Goal: Information Seeking & Learning: Compare options

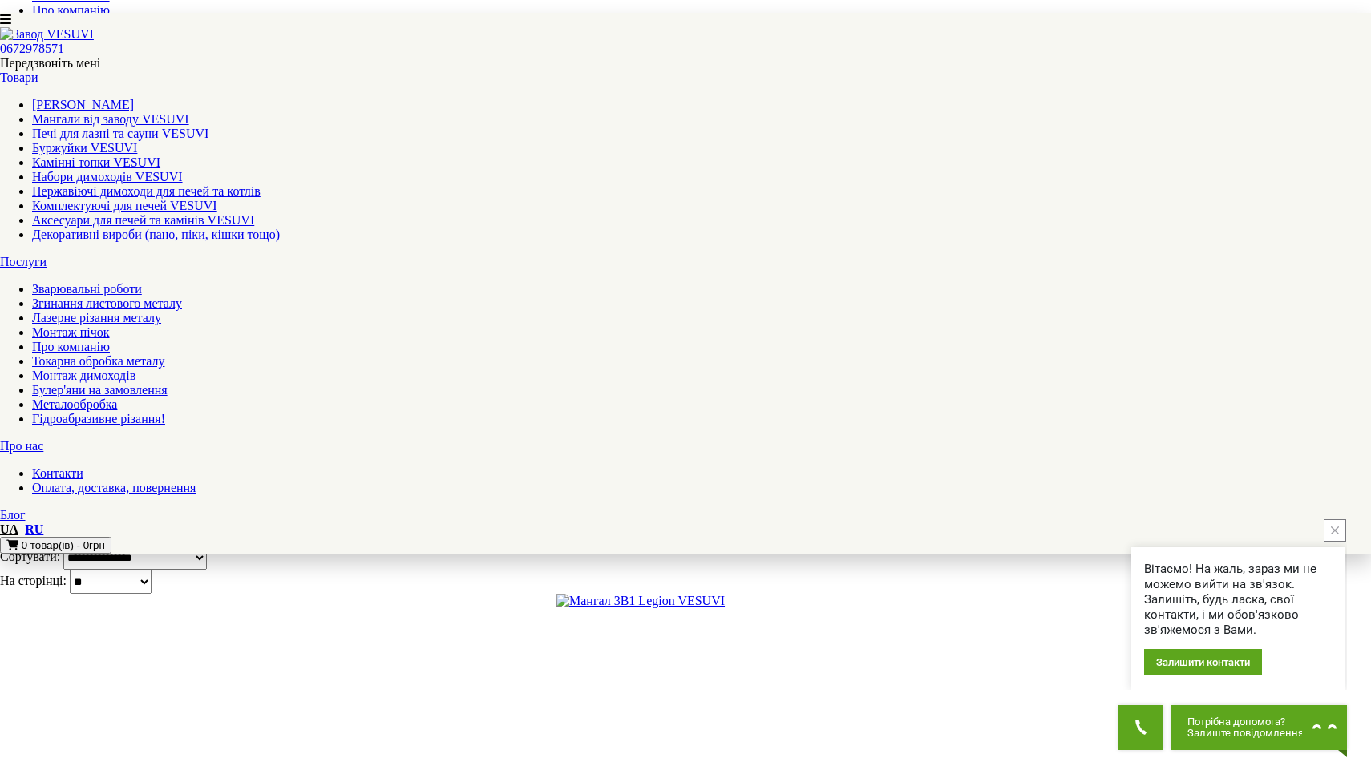
scroll to position [709, 0]
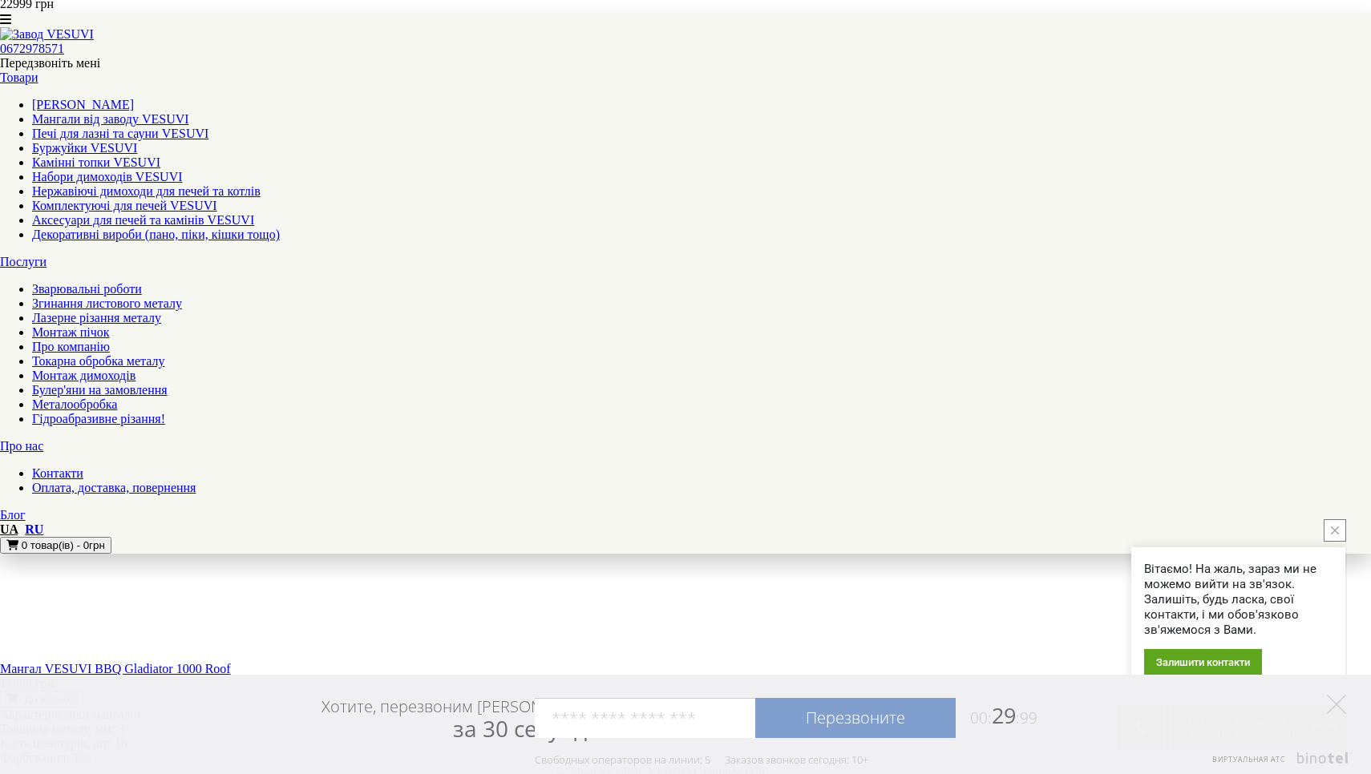
scroll to position [1595, 0]
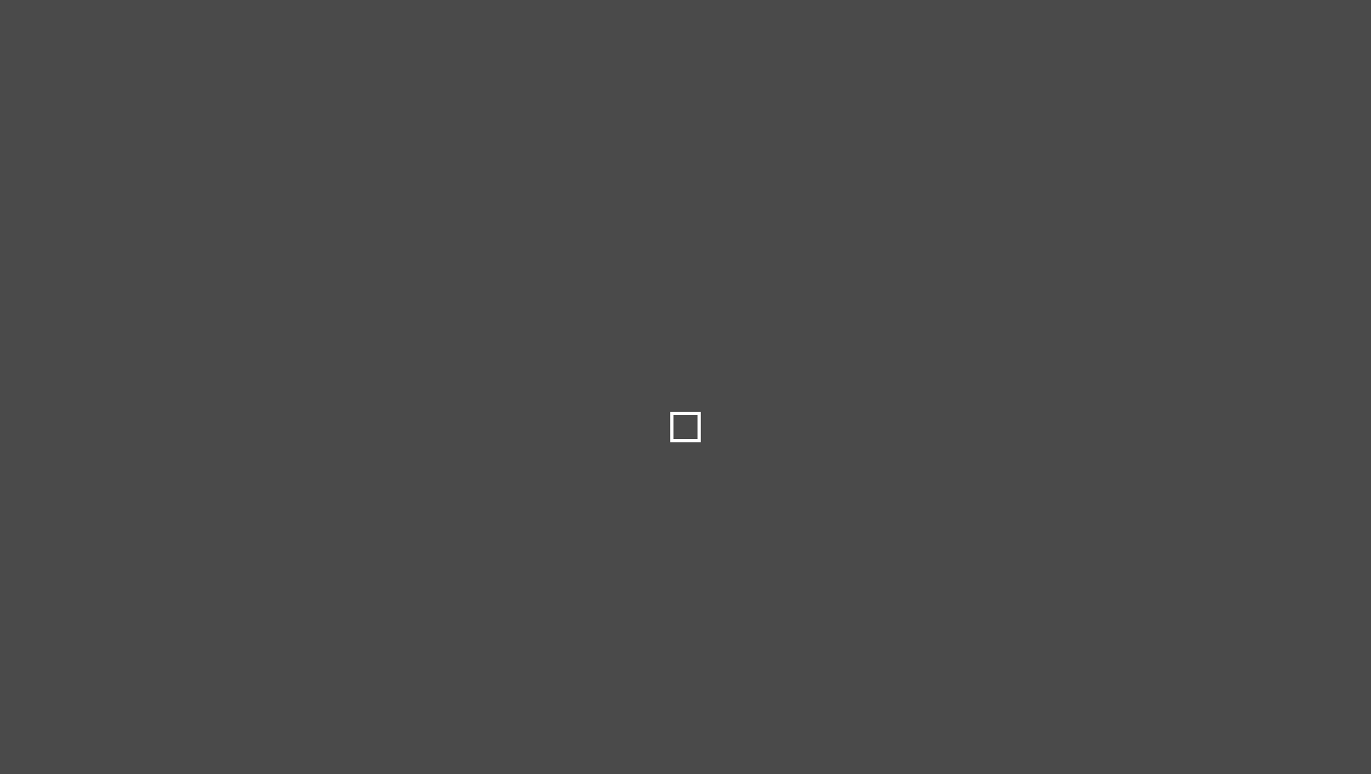
select select
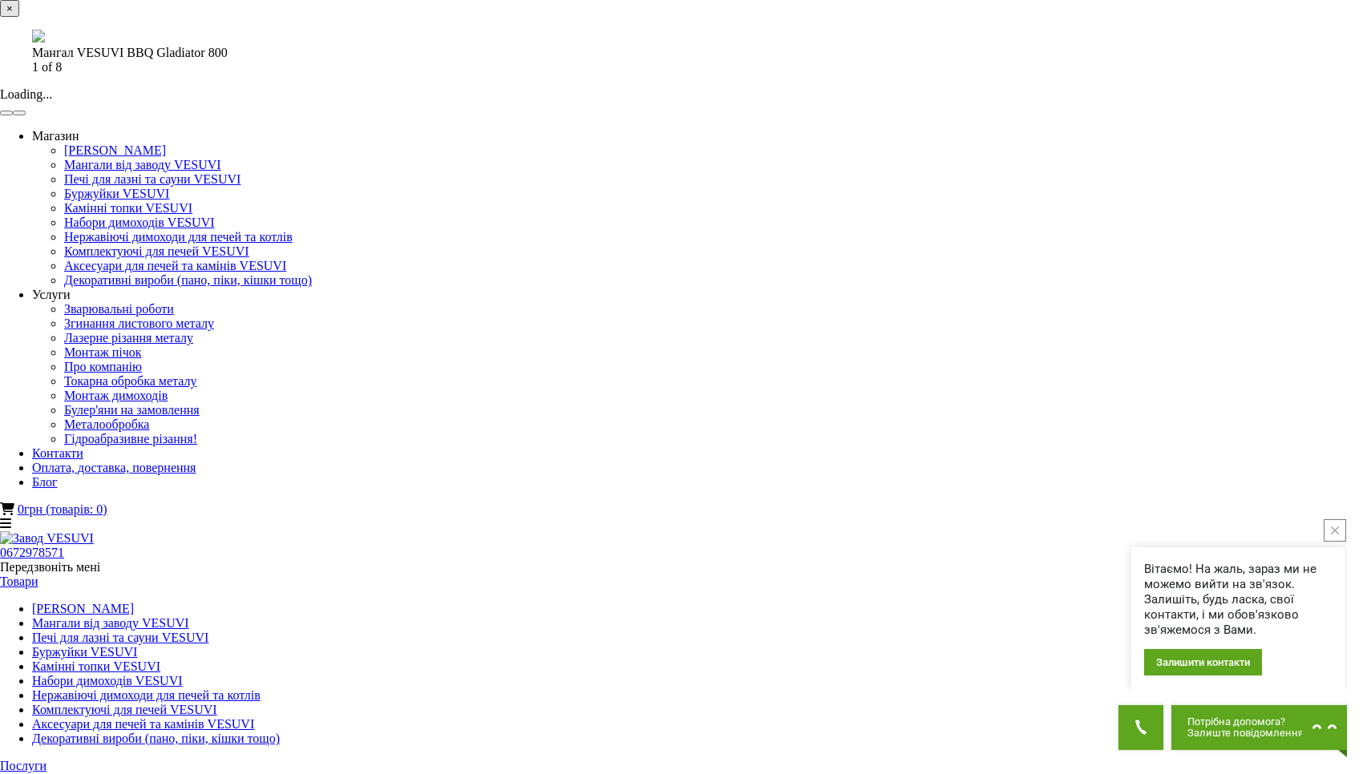
click at [26, 115] on button "button" at bounding box center [19, 113] width 13 height 5
click at [1336, 526] on button "close button" at bounding box center [1334, 530] width 22 height 22
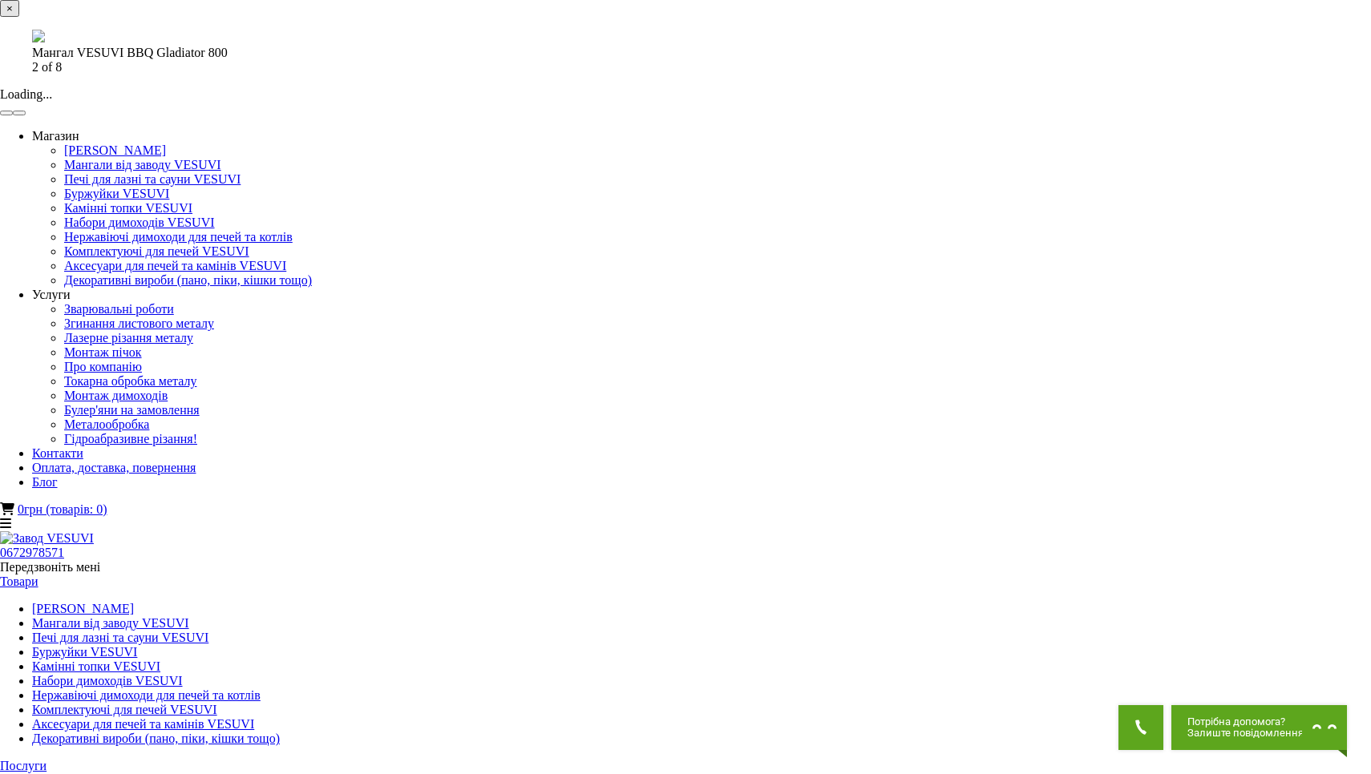
click at [26, 115] on button "button" at bounding box center [19, 113] width 13 height 5
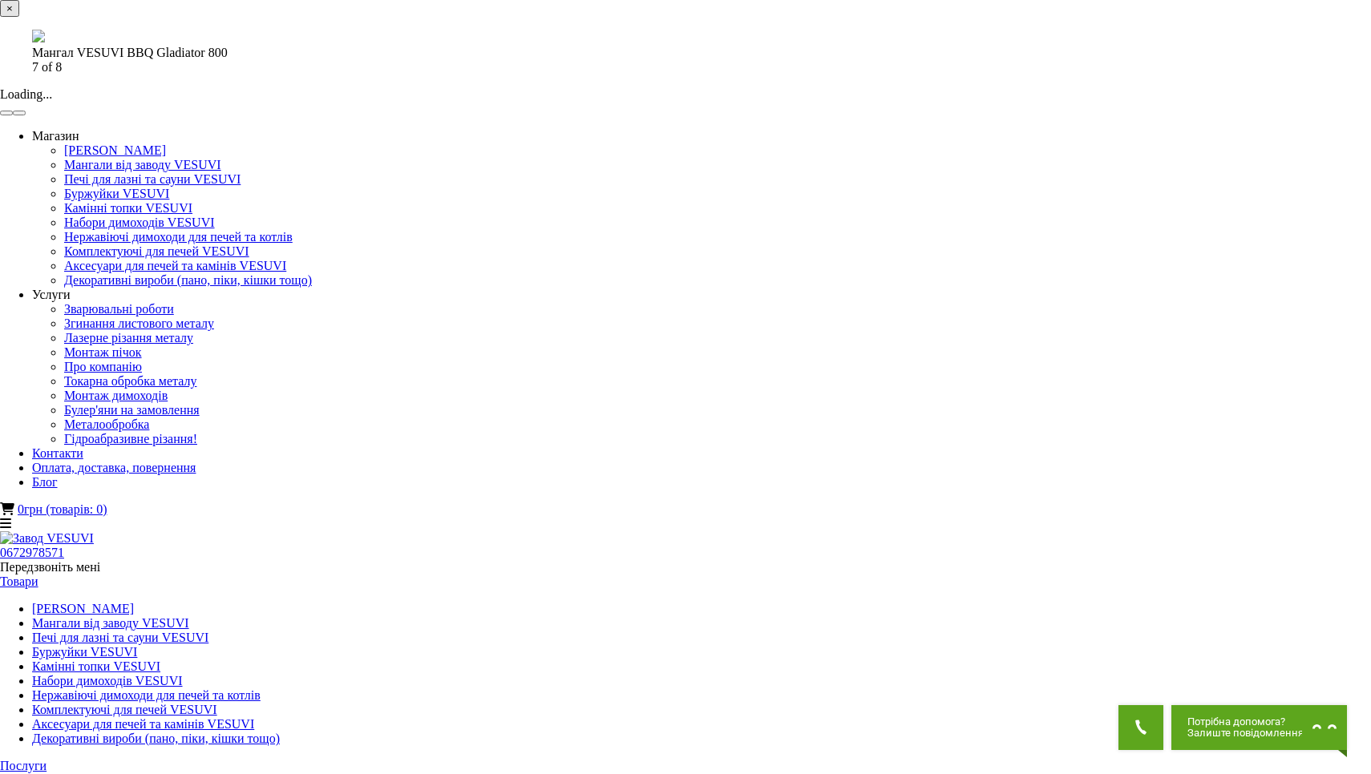
click at [26, 115] on button "button" at bounding box center [19, 113] width 13 height 5
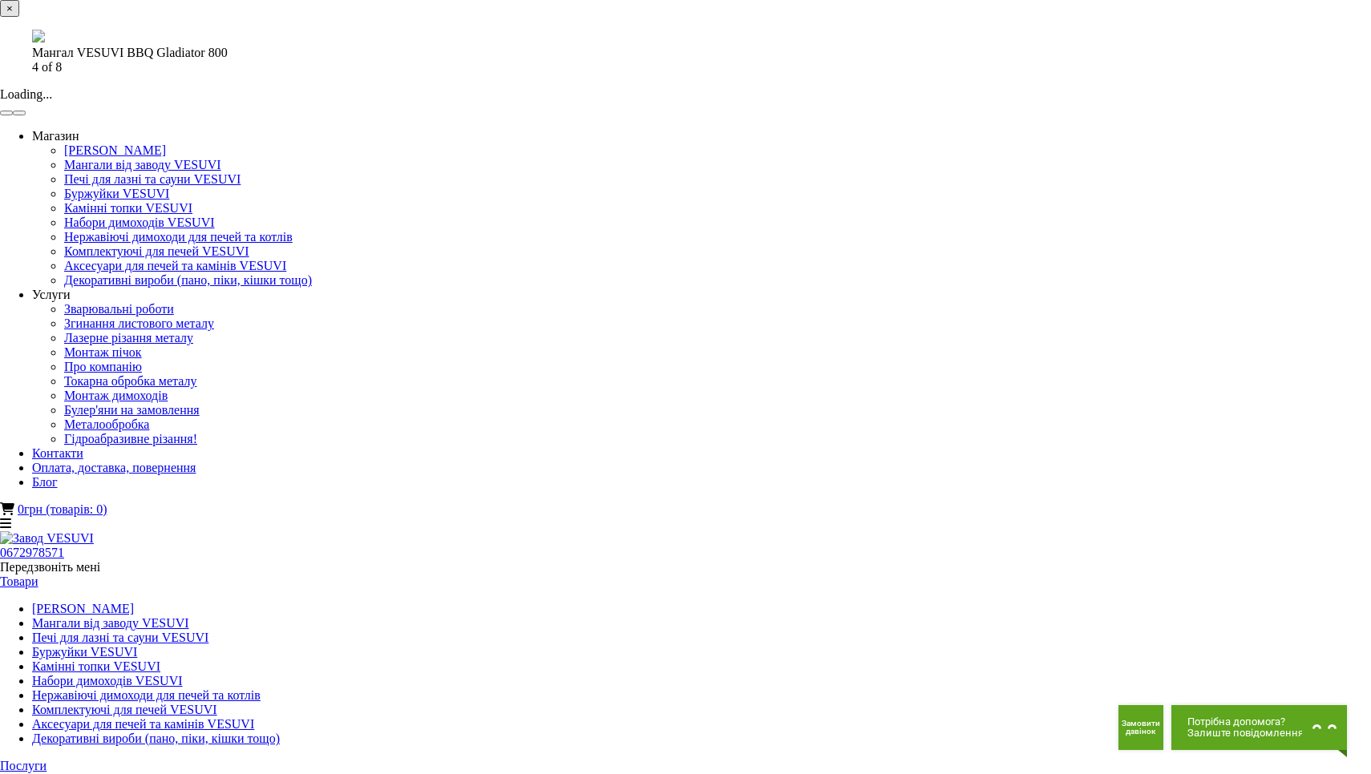
click at [26, 115] on button "button" at bounding box center [19, 113] width 13 height 5
click at [1140, 116] on div "× Мангал VESUVI BBQ Gladiator 800 5 of 8 Loading..." at bounding box center [685, 58] width 1371 height 116
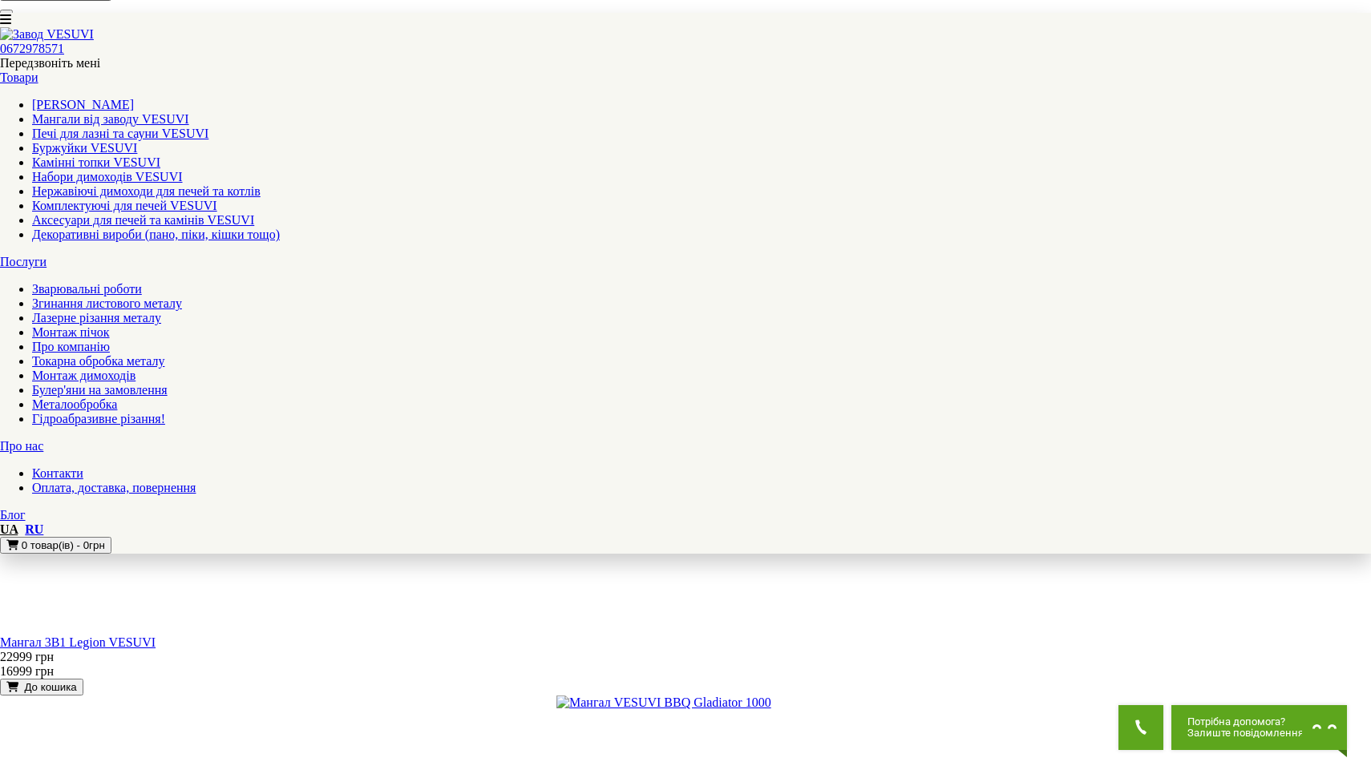
scroll to position [975, 0]
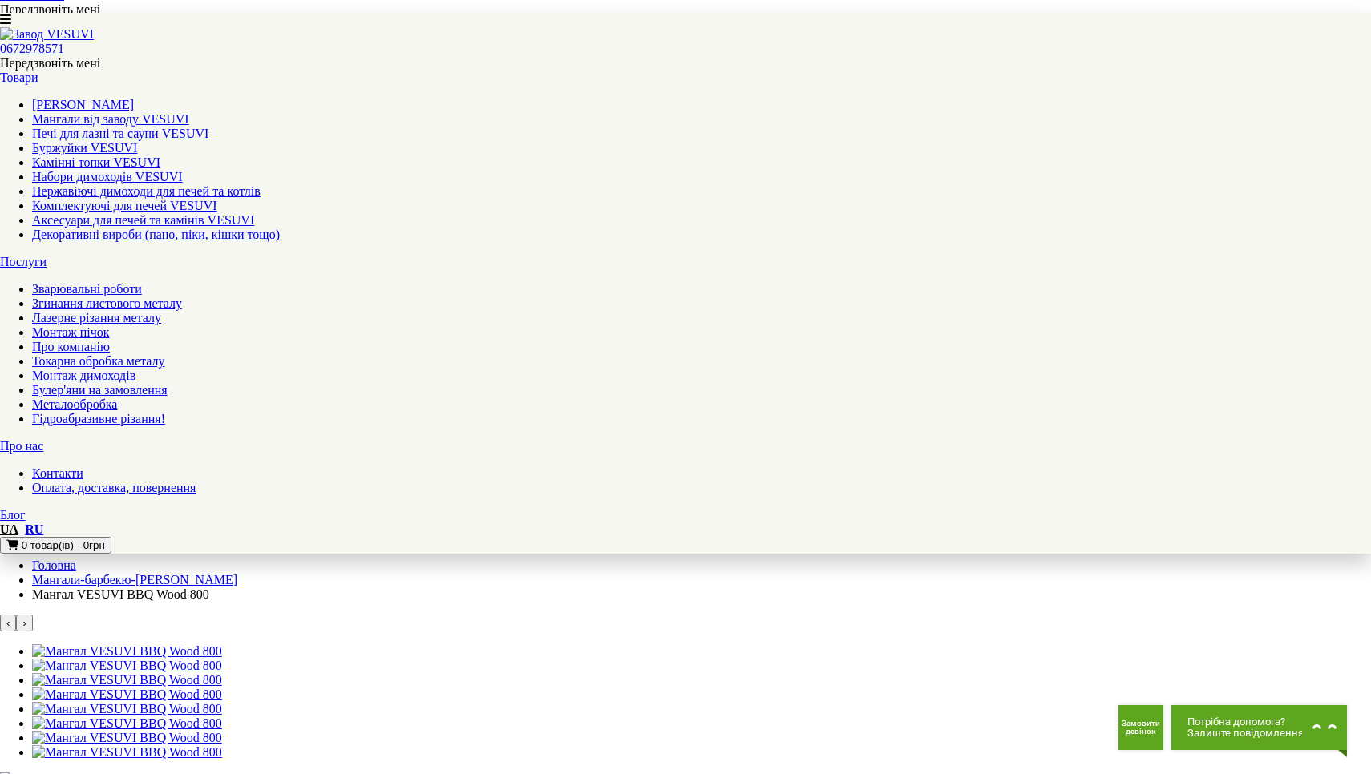
scroll to position [326, 0]
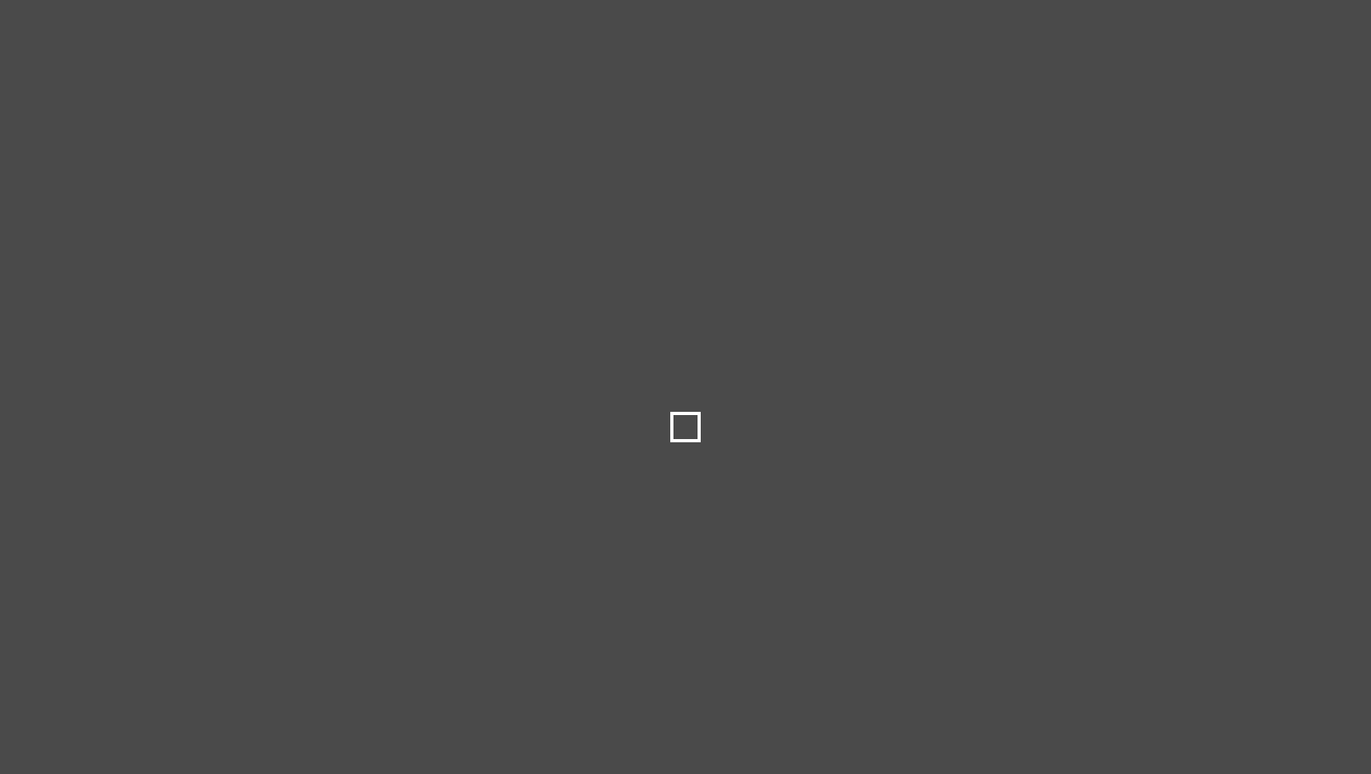
select select
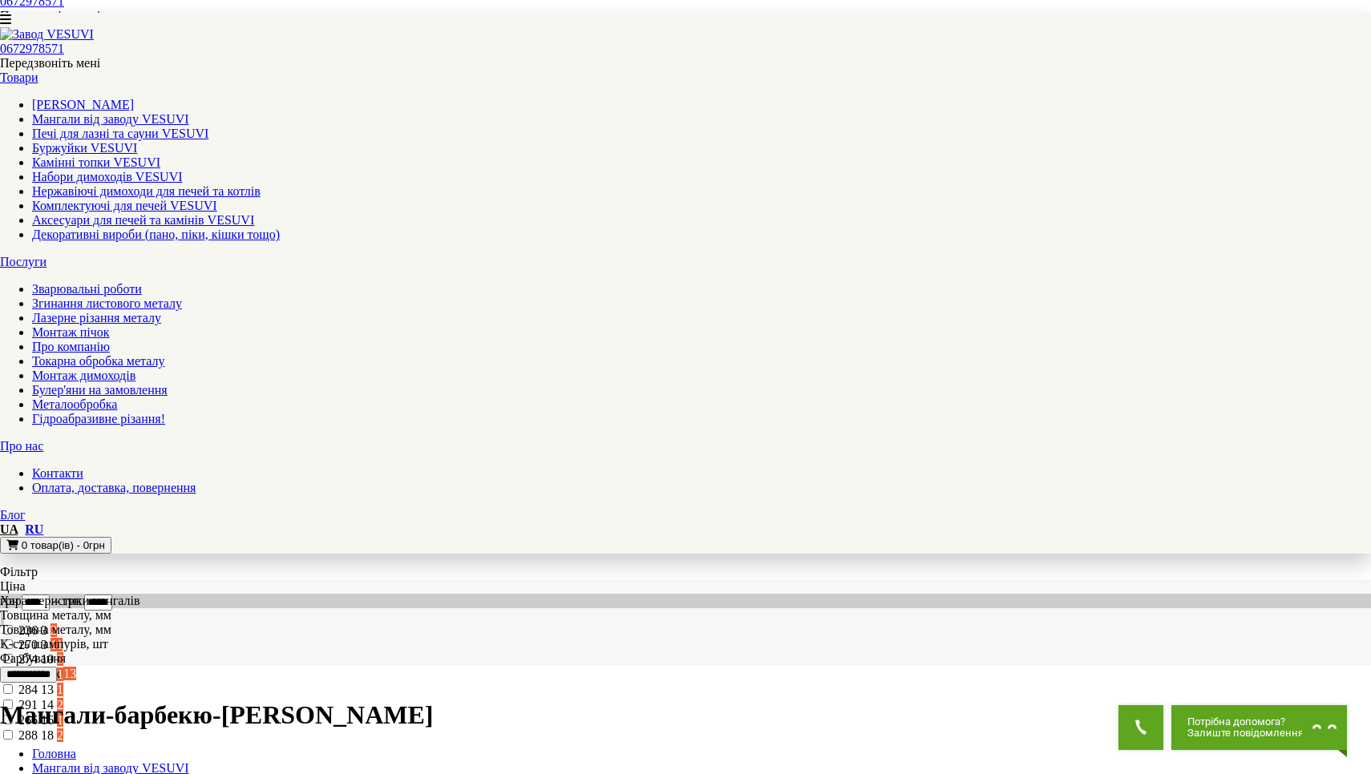
scroll to position [437, 0]
